Goal: Task Accomplishment & Management: Manage account settings

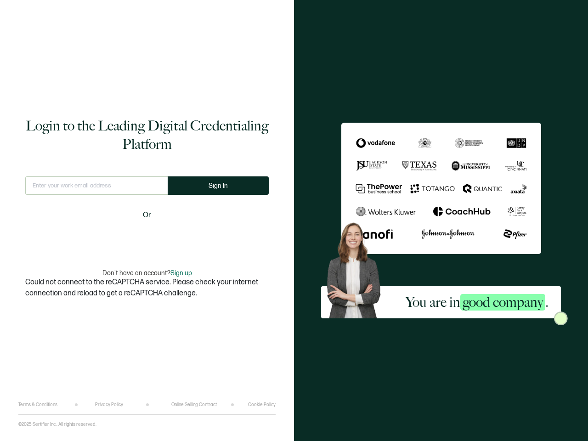
click at [218, 185] on span "Sign In" at bounding box center [217, 185] width 19 height 7
click at [180, 273] on div "Login to the Leading Digital Credentialing Platform This doesn't look like a va…" at bounding box center [146, 208] width 257 height 388
